Goal: Task Accomplishment & Management: Use online tool/utility

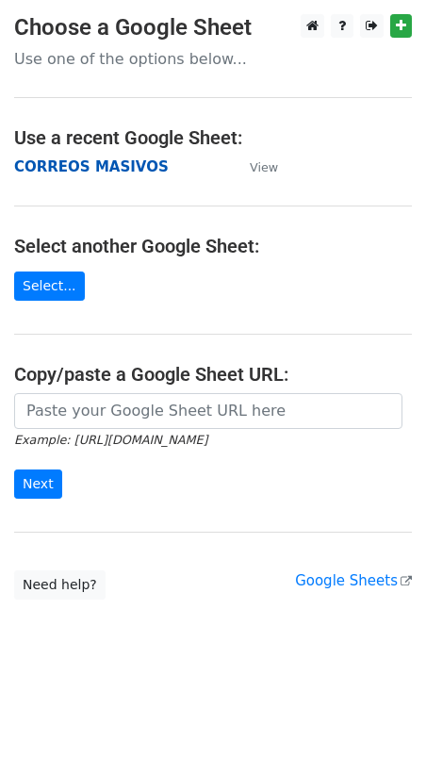
click at [71, 166] on strong "CORREOS MASIVOS" at bounding box center [91, 166] width 155 height 17
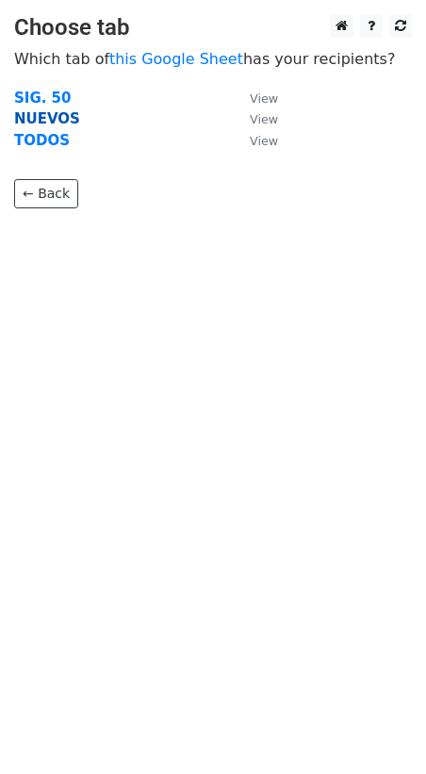
click at [27, 117] on strong "NUEVOS" at bounding box center [47, 118] width 66 height 17
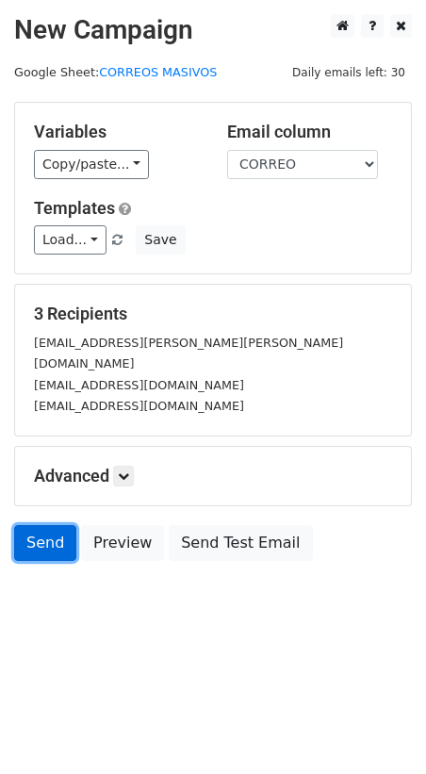
click at [44, 525] on link "Send" at bounding box center [45, 543] width 62 height 36
